Goal: Complete application form

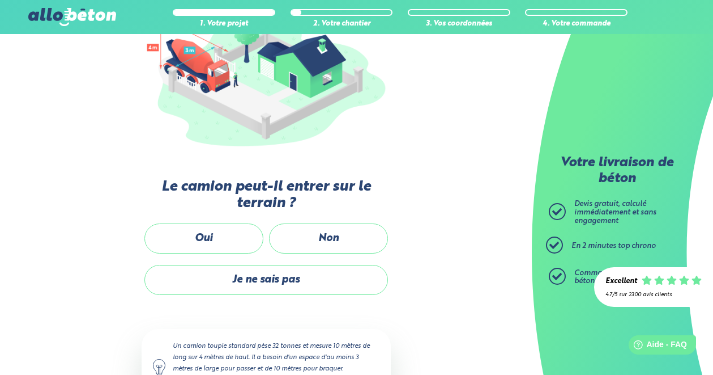
click at [291, 243] on label "Non" at bounding box center [328, 238] width 119 height 30
click at [0, 0] on input "Non" at bounding box center [0, 0] width 0 height 0
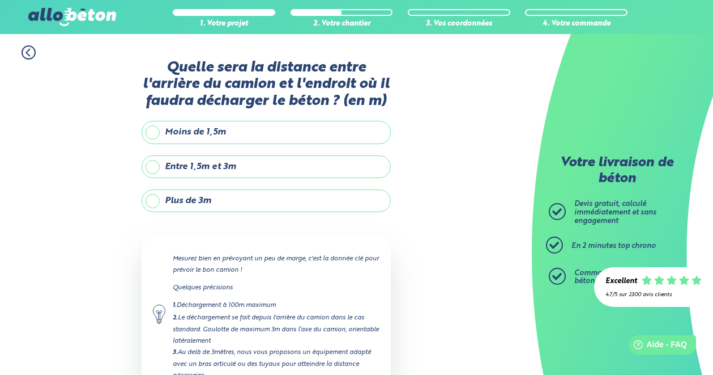
click at [255, 173] on label "Entre 1,5m et 3m" at bounding box center [266, 166] width 249 height 23
click at [0, 0] on input "Entre 1,5m et 3m" at bounding box center [0, 0] width 0 height 0
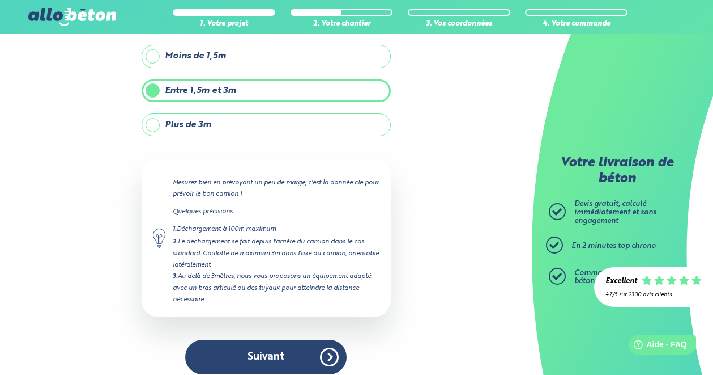
scroll to position [87, 0]
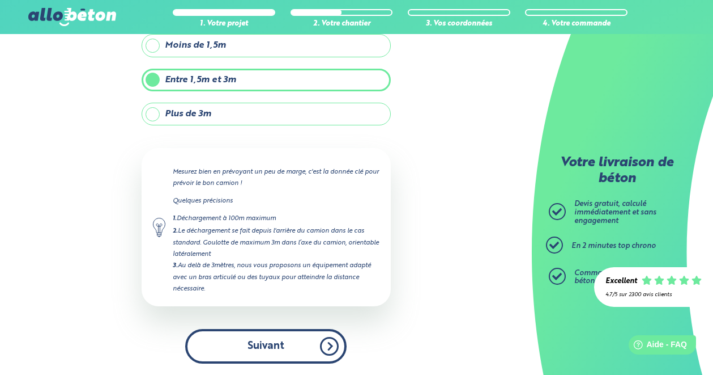
click at [286, 337] on button "Suivant" at bounding box center [265, 346] width 161 height 35
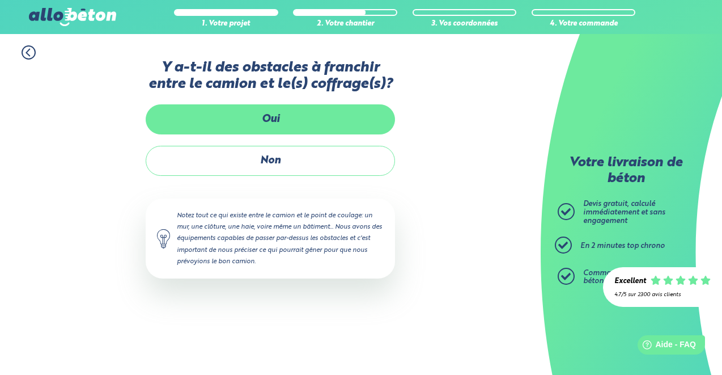
click at [280, 120] on label "Oui" at bounding box center [270, 119] width 249 height 30
click at [0, 0] on input "Oui" at bounding box center [0, 0] width 0 height 0
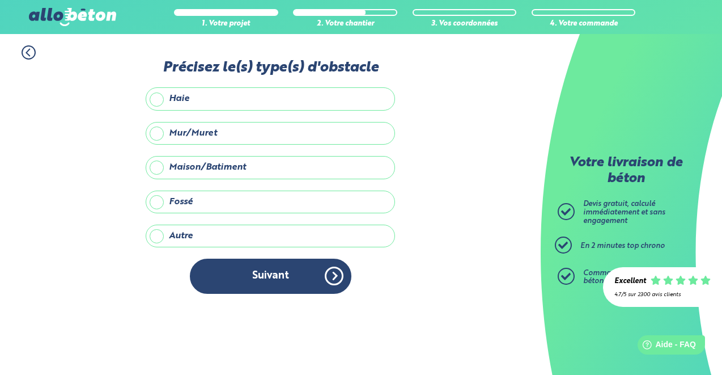
click at [268, 100] on label "Haie" at bounding box center [270, 98] width 249 height 23
click at [0, 0] on input "Haie" at bounding box center [0, 0] width 0 height 0
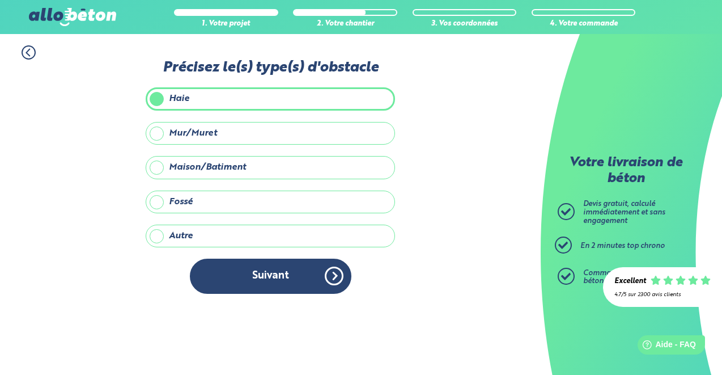
click at [278, 211] on label "Fossé" at bounding box center [270, 201] width 249 height 23
click at [0, 0] on input "Fossé" at bounding box center [0, 0] width 0 height 0
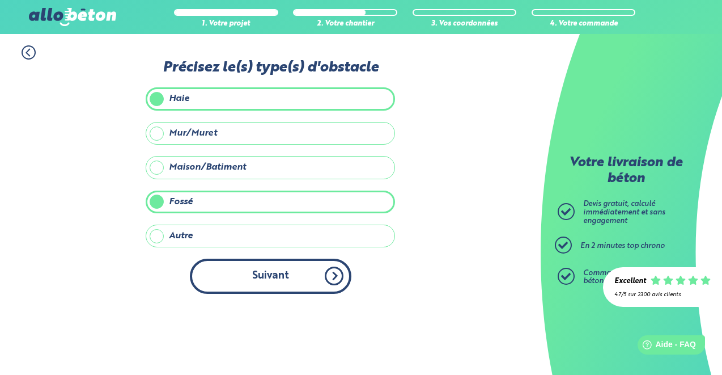
click at [274, 273] on button "Suivant" at bounding box center [270, 275] width 161 height 35
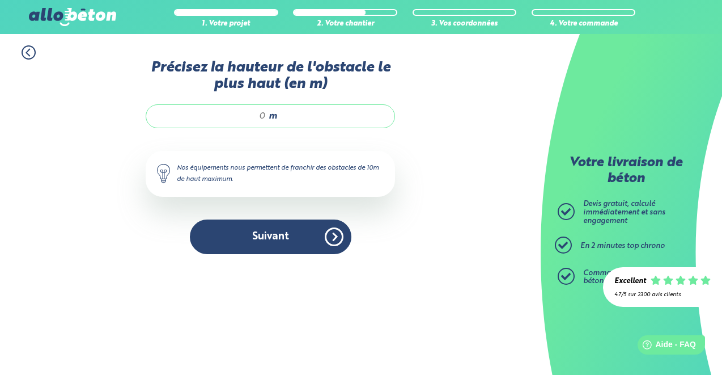
click at [262, 112] on input "Précisez la hauteur de l'obstacle le plus haut (en m)" at bounding box center [212, 115] width 108 height 11
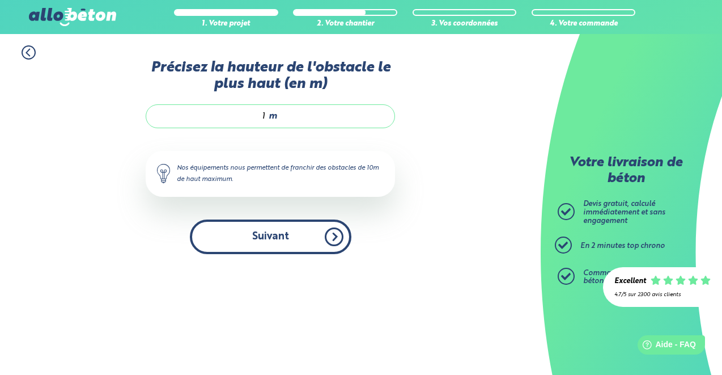
type input "1"
click at [269, 231] on button "Suivant" at bounding box center [270, 236] width 161 height 35
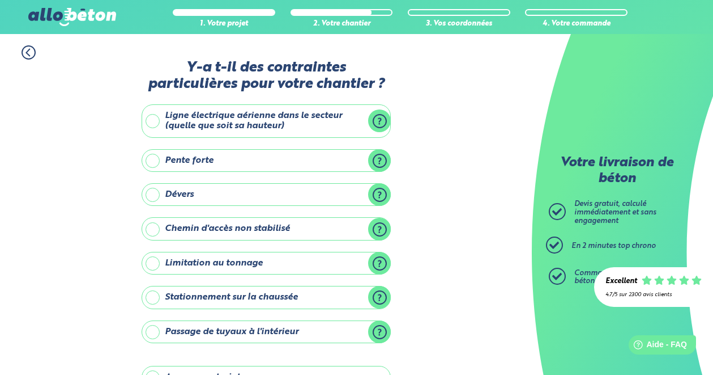
click at [363, 195] on label "Dévers" at bounding box center [266, 194] width 249 height 23
click at [0, 0] on input "Dévers" at bounding box center [0, 0] width 0 height 0
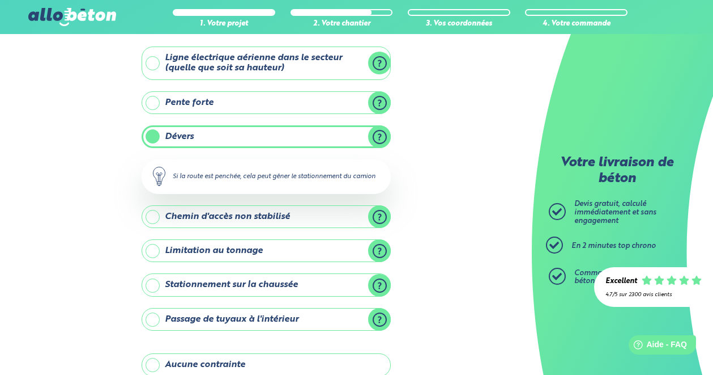
scroll to position [57, 0]
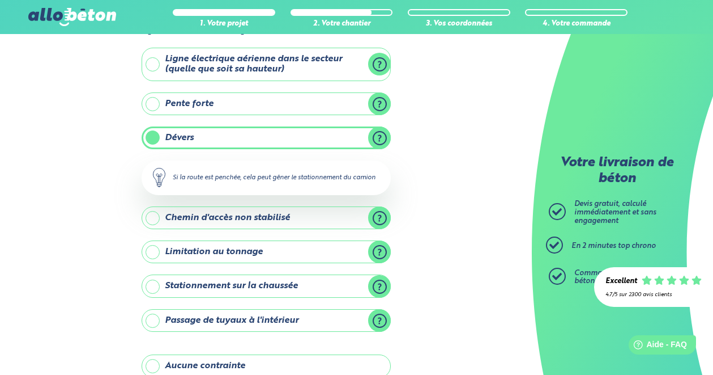
click at [156, 138] on label "Dévers" at bounding box center [266, 137] width 249 height 23
click at [0, 0] on input "Dévers" at bounding box center [0, 0] width 0 height 0
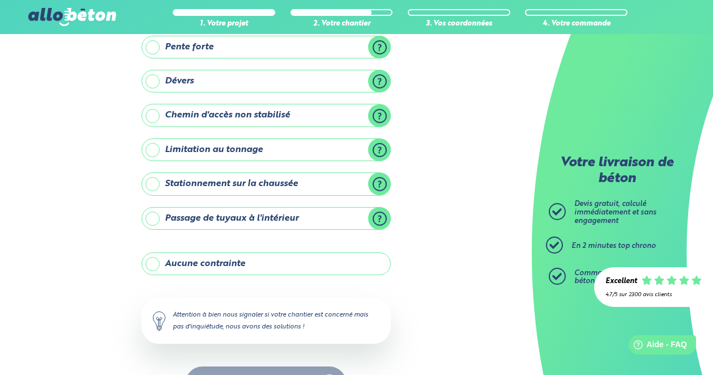
scroll to position [151, 0]
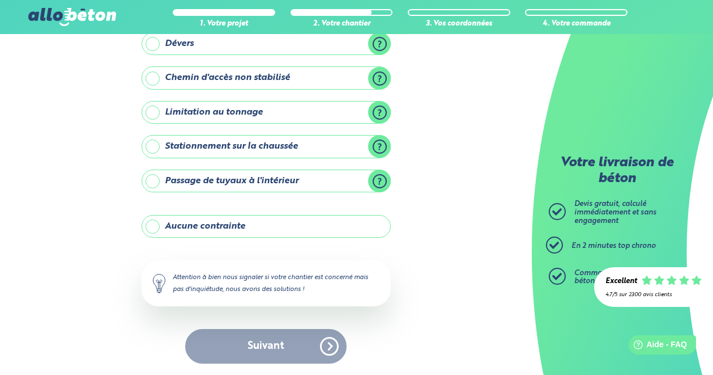
click at [231, 351] on div "Suivant" at bounding box center [266, 346] width 249 height 35
click at [164, 226] on label "Aucune contrainte" at bounding box center [266, 226] width 249 height 23
click at [0, 0] on input "Aucune contrainte" at bounding box center [0, 0] width 0 height 0
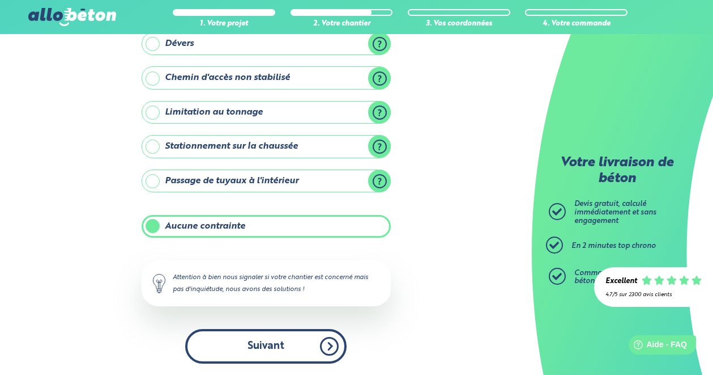
click at [236, 343] on button "Suivant" at bounding box center [265, 346] width 161 height 35
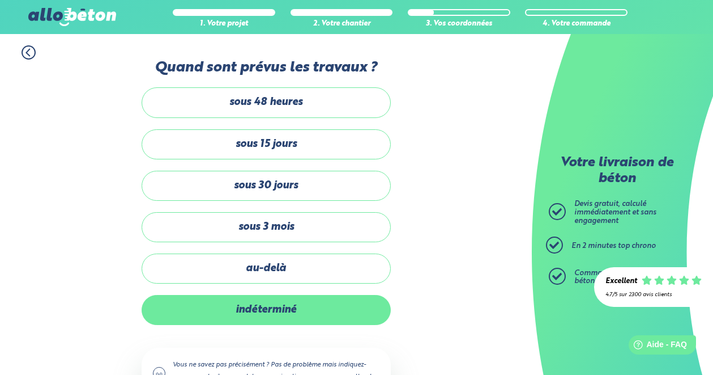
click at [237, 319] on label "indéterminé" at bounding box center [266, 310] width 249 height 30
click at [0, 0] on input "indéterminé" at bounding box center [0, 0] width 0 height 0
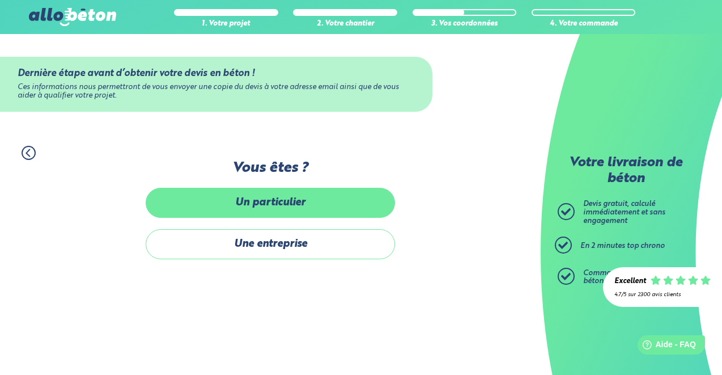
click at [250, 205] on label "Un particulier" at bounding box center [270, 203] width 249 height 30
click at [0, 0] on input "Un particulier" at bounding box center [0, 0] width 0 height 0
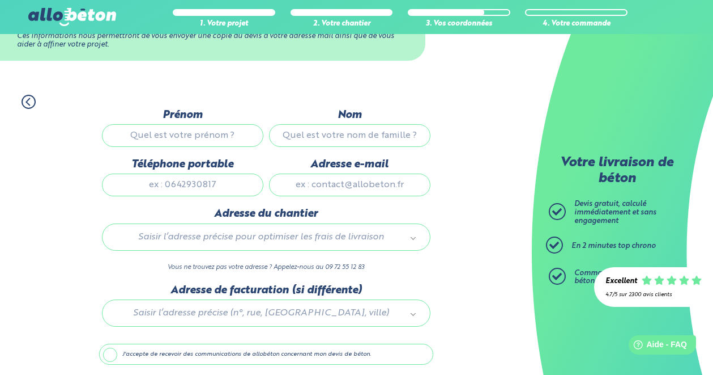
scroll to position [93, 0]
